Goal: Information Seeking & Learning: Learn about a topic

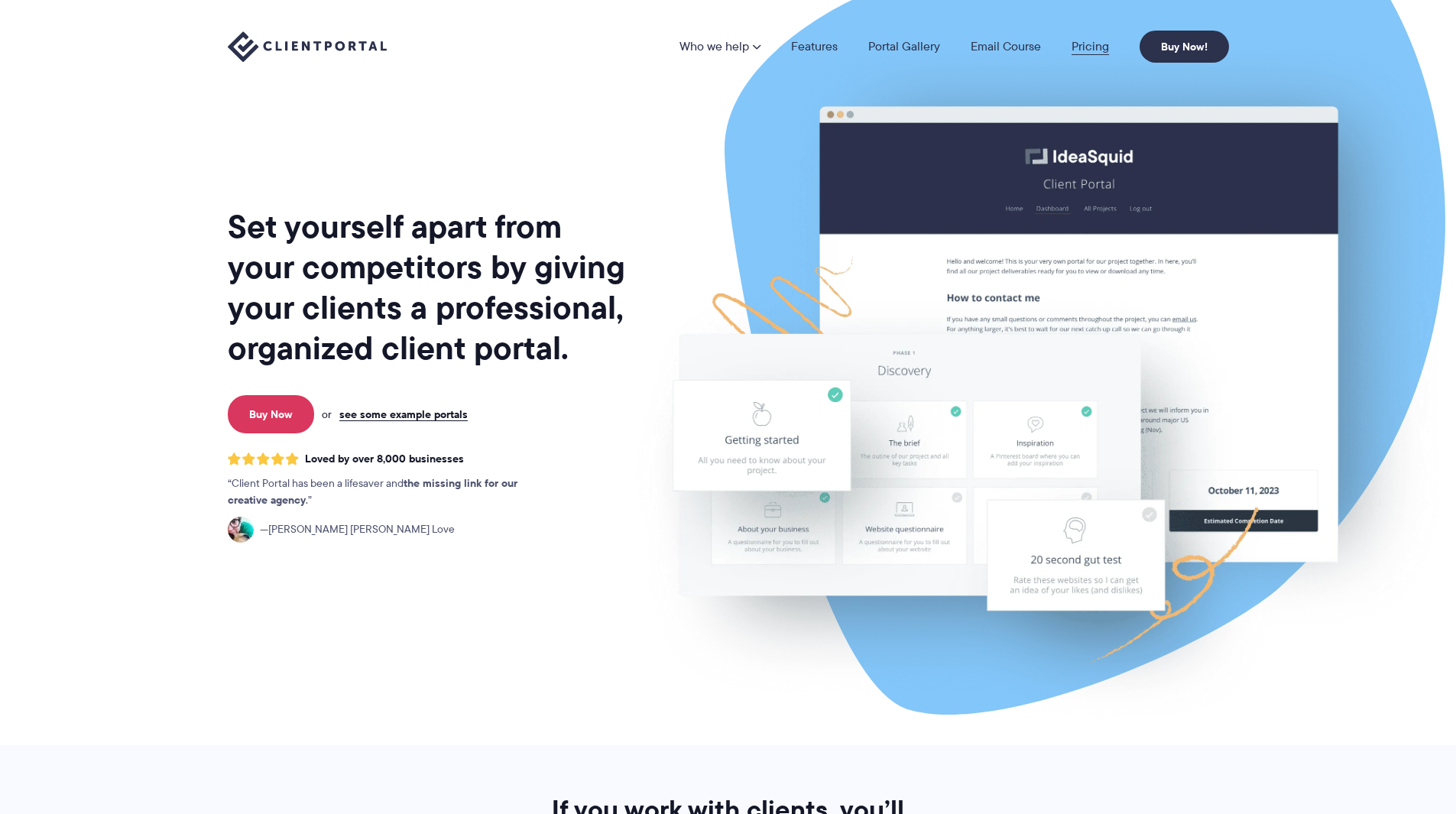
click at [1084, 47] on link "Pricing" at bounding box center [1090, 46] width 38 height 12
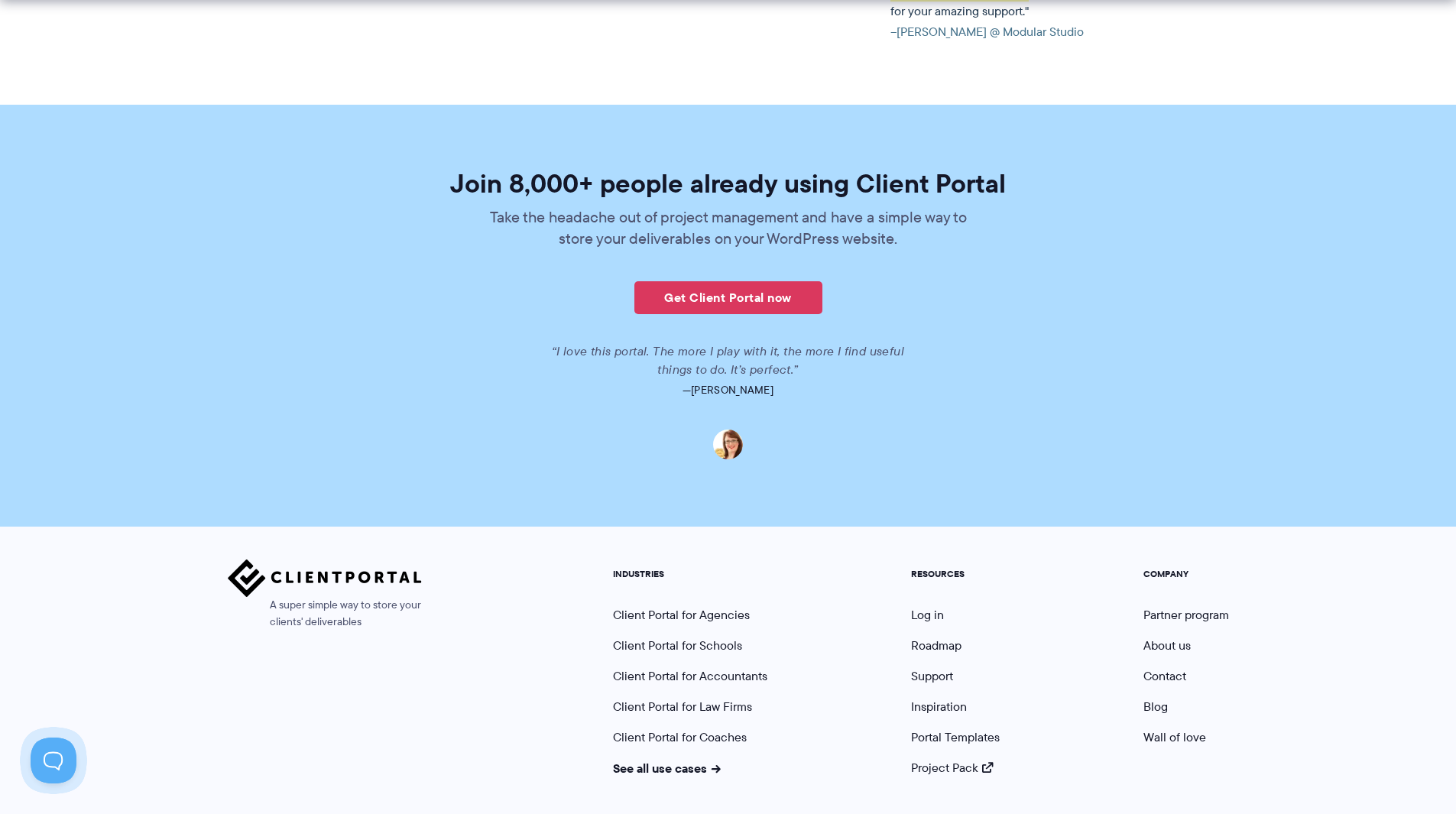
scroll to position [3591, 0]
click at [731, 280] on link "Get Client Portal now" at bounding box center [728, 296] width 188 height 33
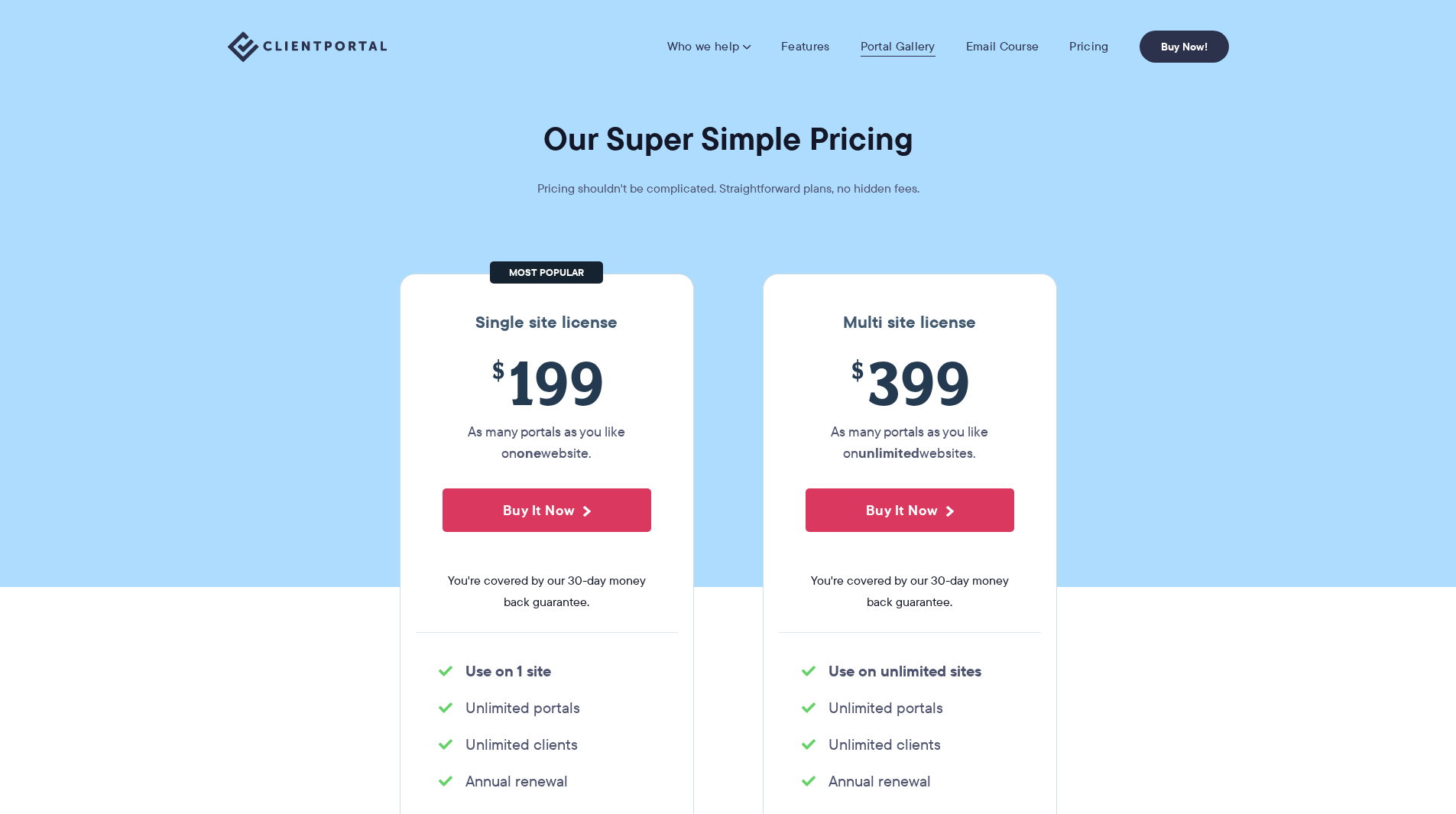
click at [887, 53] on link "Portal Gallery" at bounding box center [898, 47] width 75 height 16
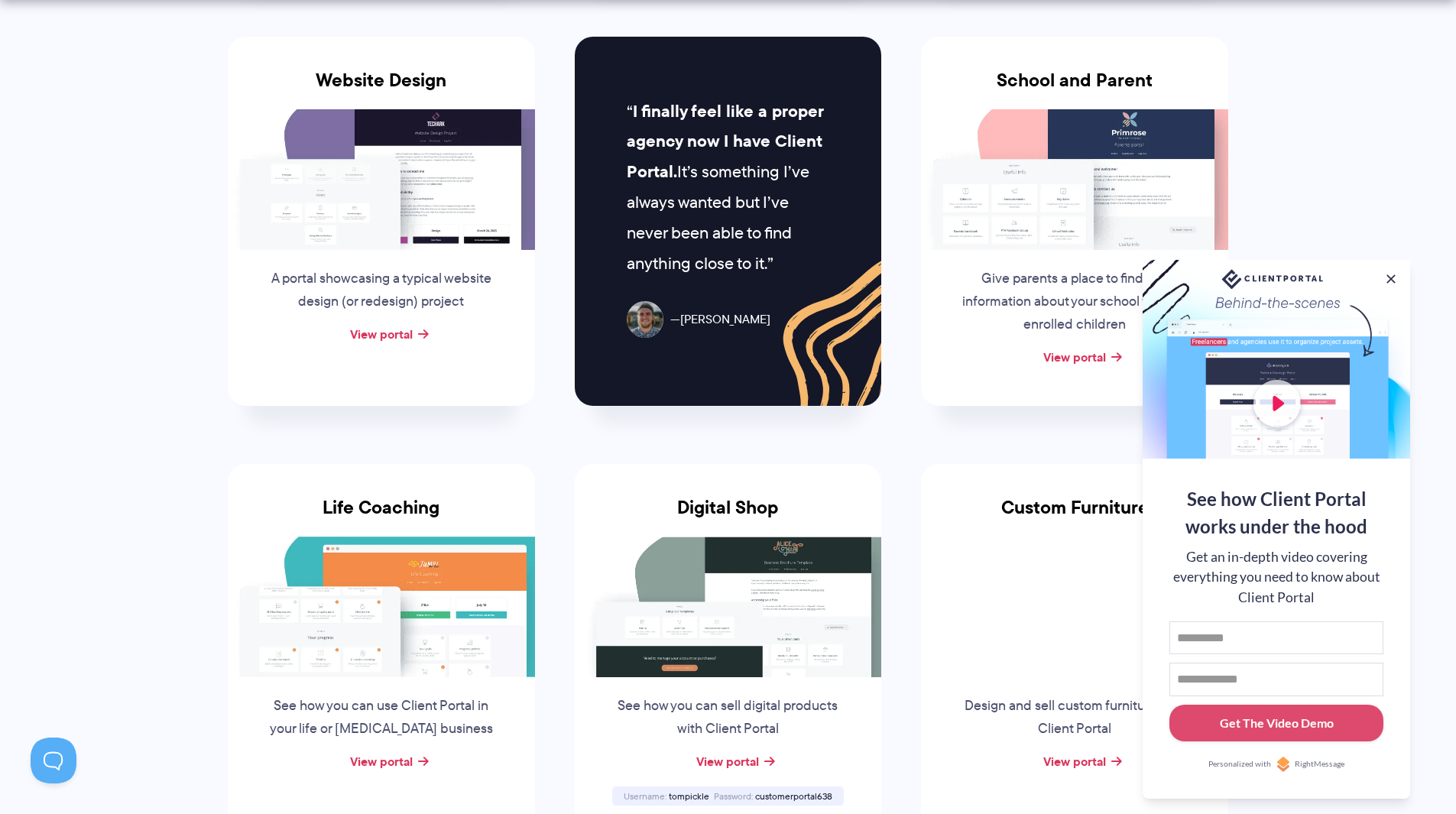
scroll to position [764, 0]
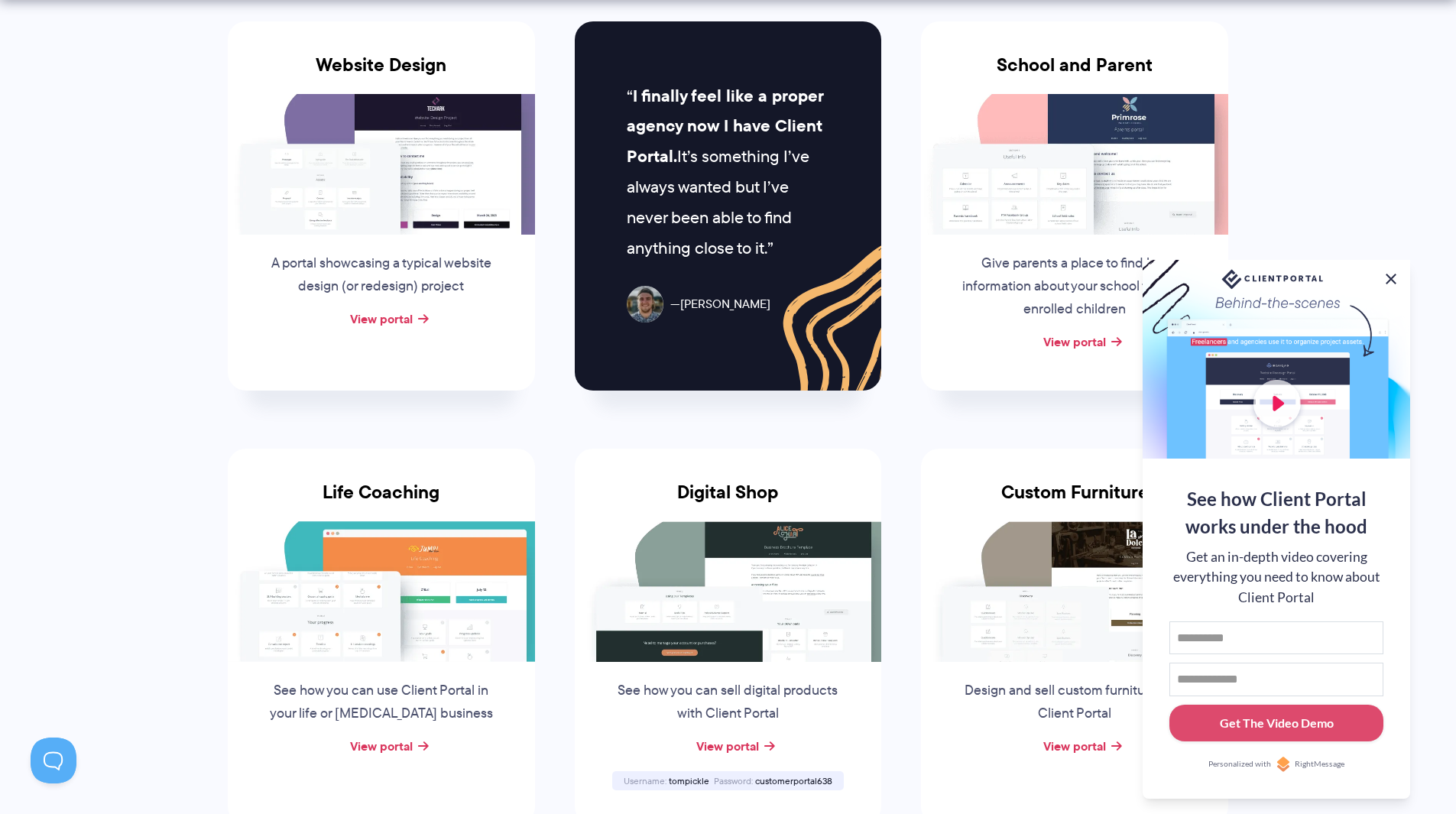
click at [1387, 272] on button at bounding box center [1391, 279] width 18 height 18
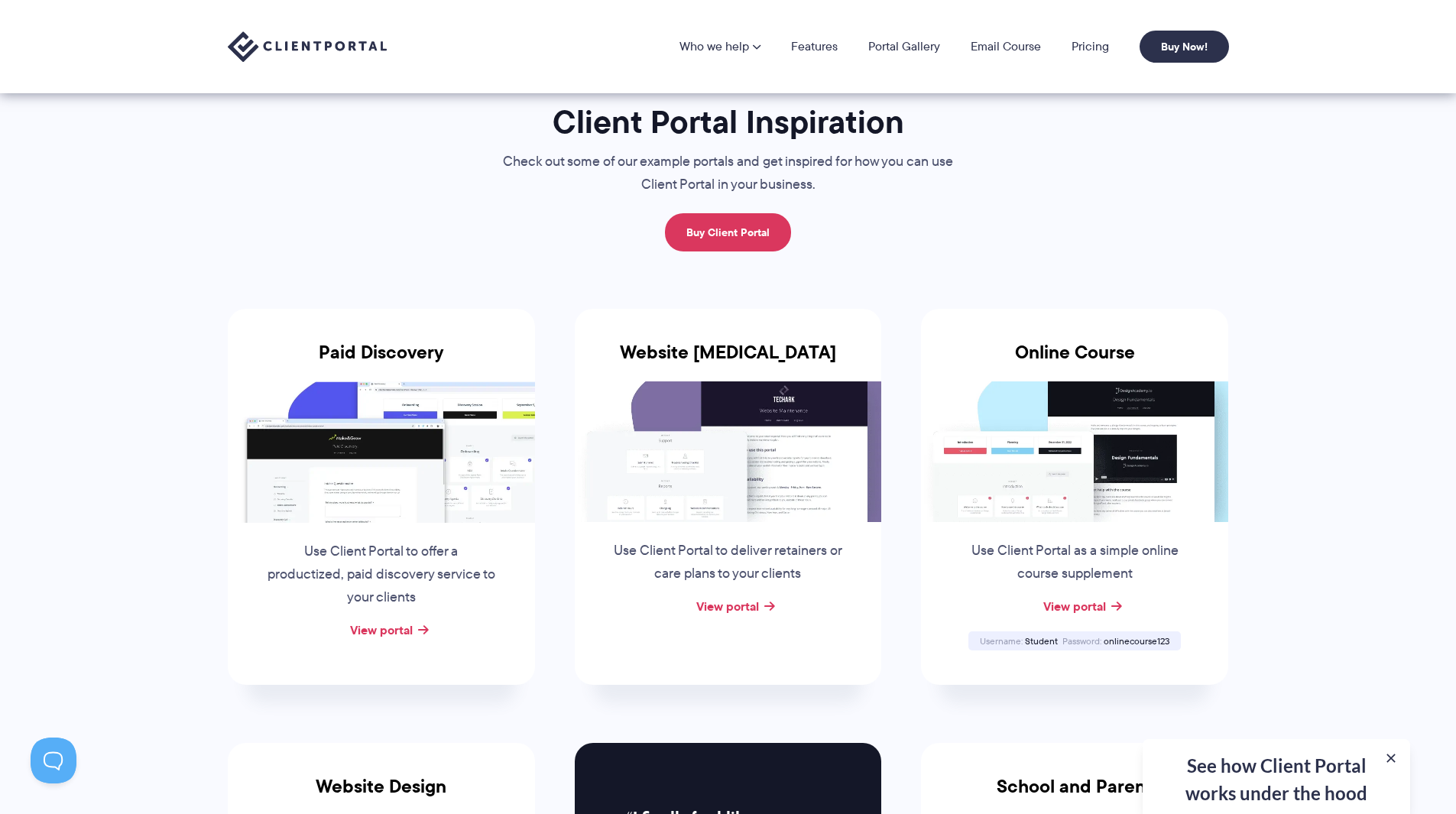
scroll to position [0, 0]
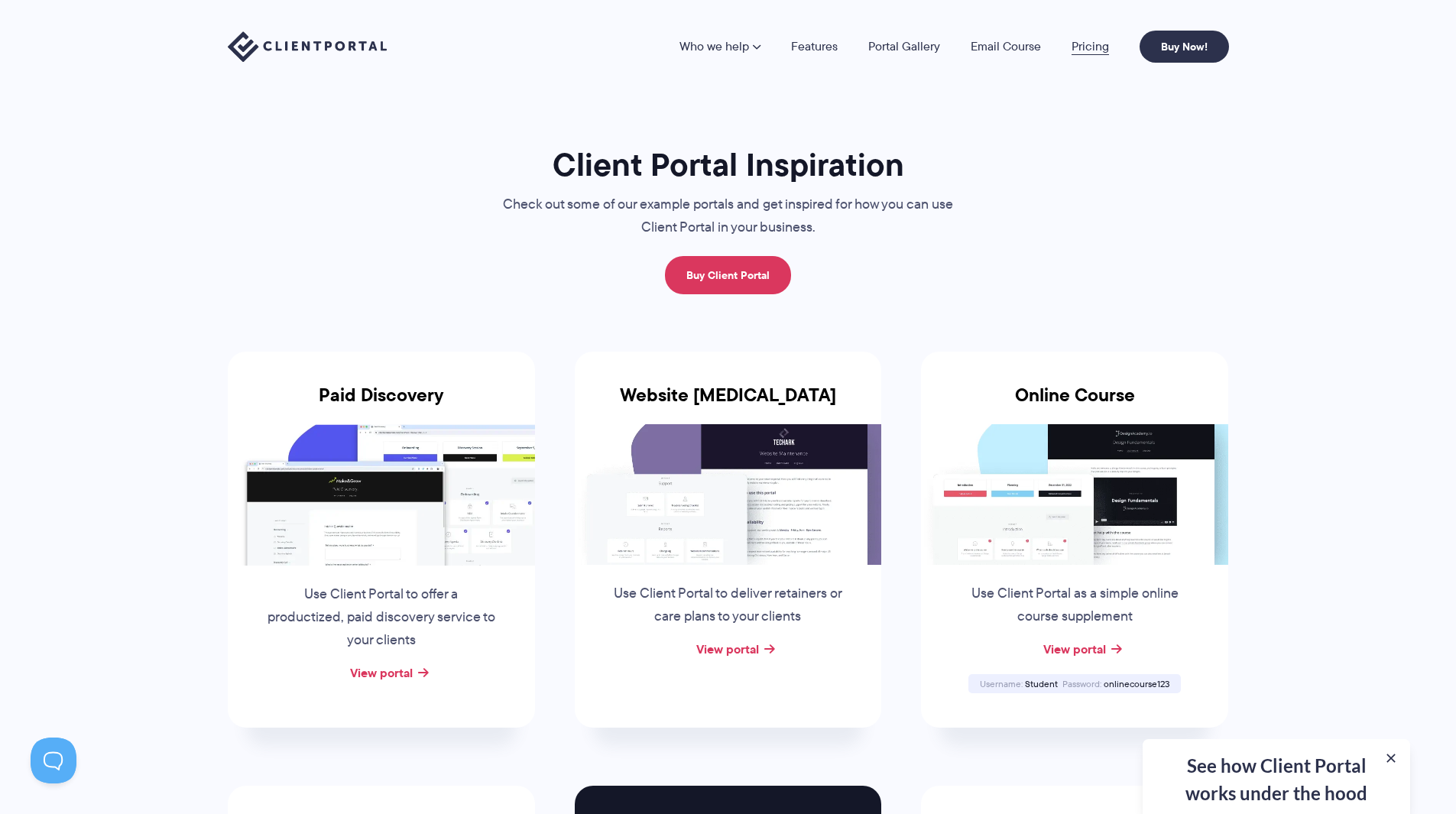
click at [1088, 51] on link "Pricing" at bounding box center [1090, 46] width 38 height 12
click at [1008, 48] on link "Email Course" at bounding box center [1006, 46] width 70 height 12
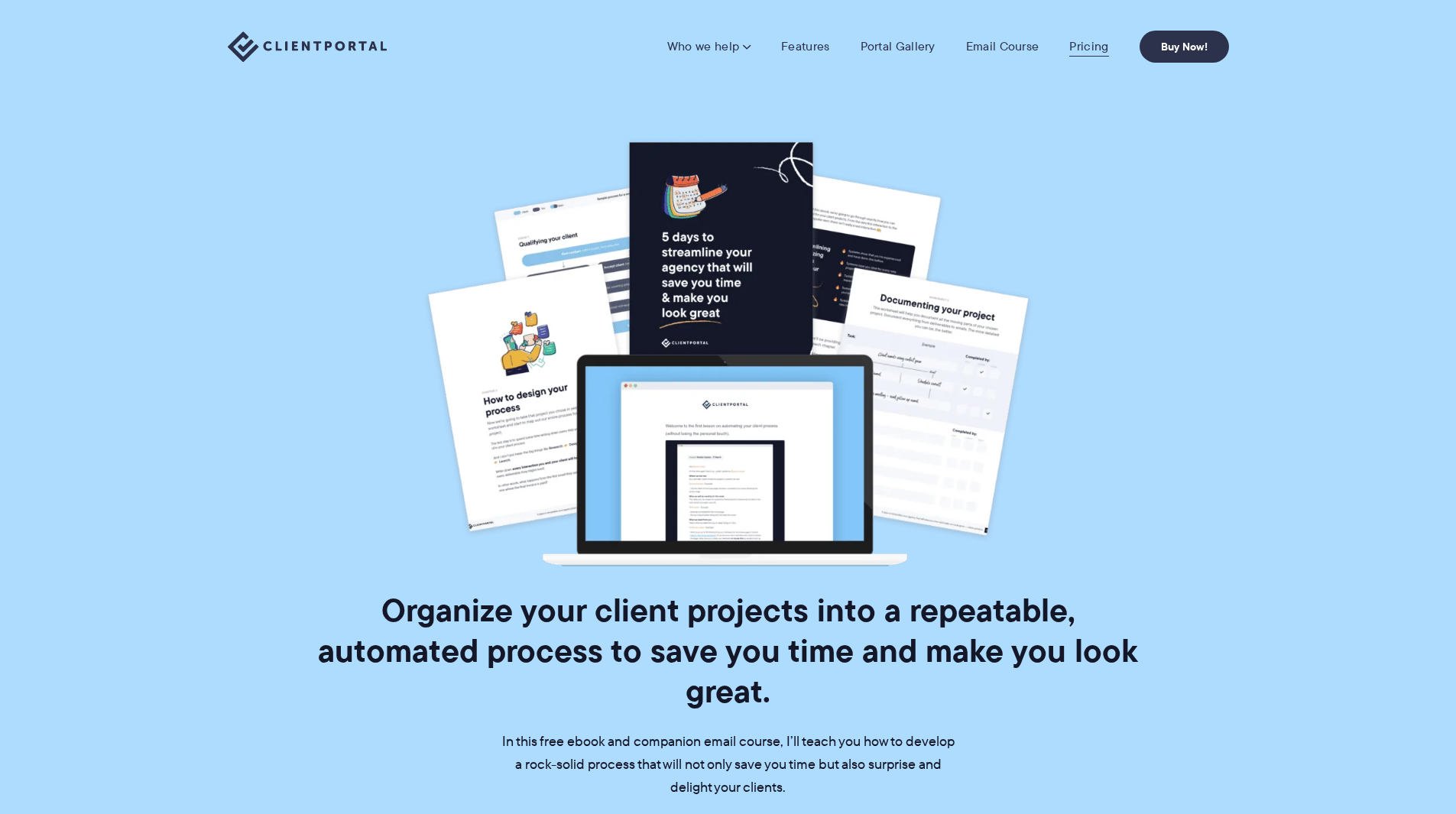
click at [1089, 41] on link "Pricing" at bounding box center [1089, 47] width 39 height 16
